Goal: Entertainment & Leisure: Browse casually

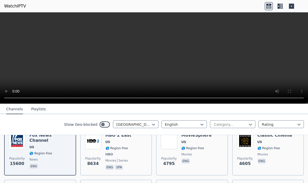
scroll to position [67, 0]
click at [55, 158] on span "news" at bounding box center [50, 160] width 42 height 4
click at [155, 58] on video at bounding box center [154, 58] width 308 height 92
click at [294, 99] on video at bounding box center [154, 58] width 308 height 92
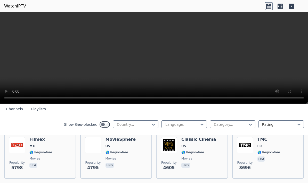
scroll to position [115, 0]
click at [151, 129] on div "Show Geo-blocked Country... Language... Category... Rating" at bounding box center [154, 124] width 308 height 21
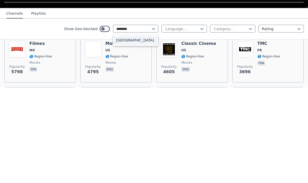
click at [149, 131] on div "[GEOGRAPHIC_DATA]" at bounding box center [135, 135] width 45 height 9
type input "********"
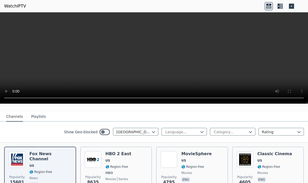
scroll to position [48, 0]
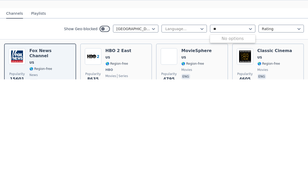
type input "*"
click at [225, 149] on div "Cooking" at bounding box center [232, 153] width 45 height 9
type input "**"
